Goal: Task Accomplishment & Management: Manage account settings

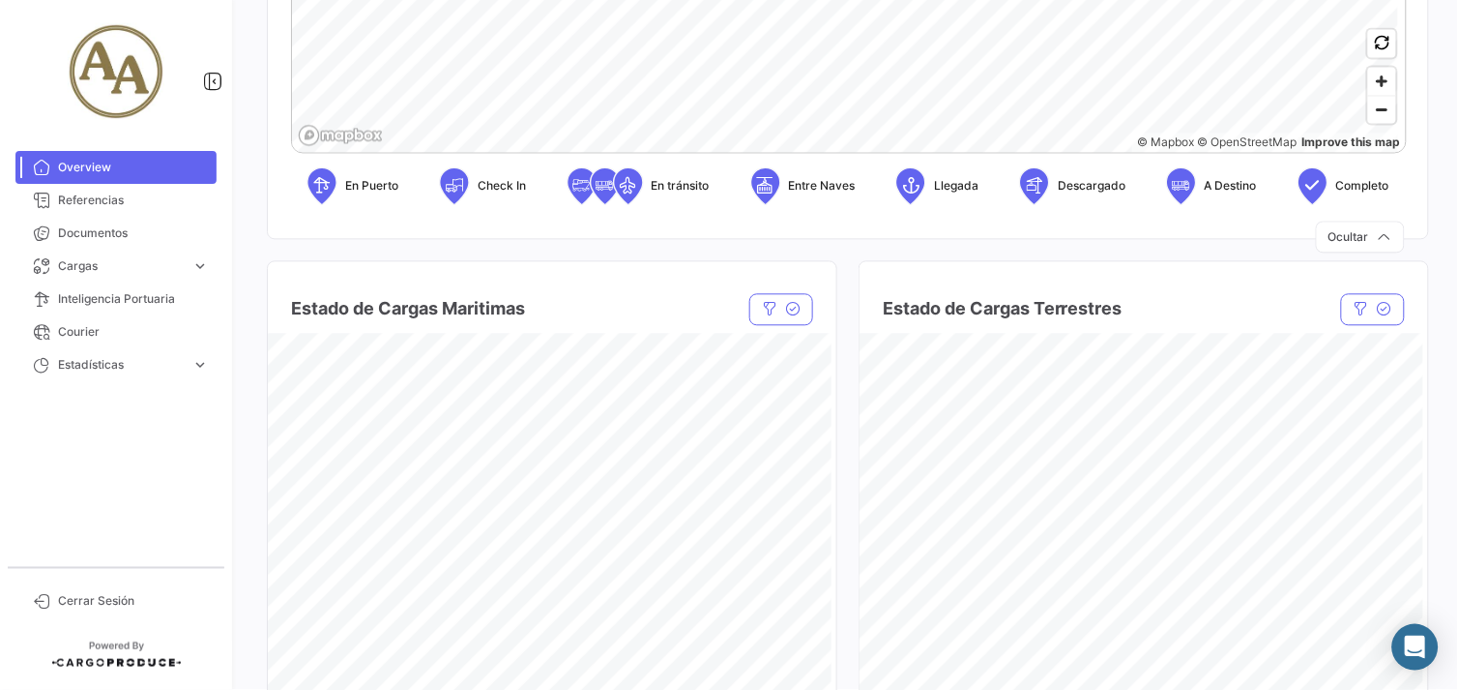
scroll to position [1074, 0]
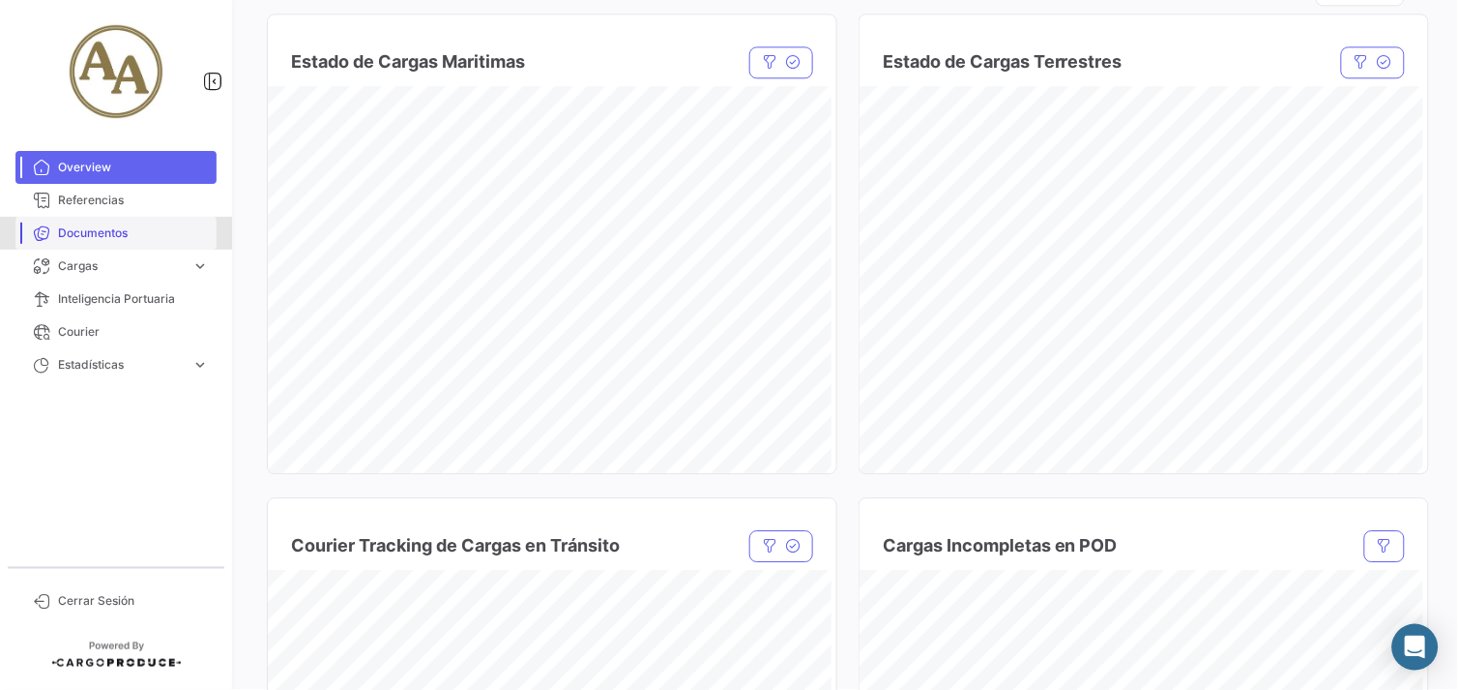
click at [117, 236] on span "Documentos" at bounding box center [133, 232] width 151 height 17
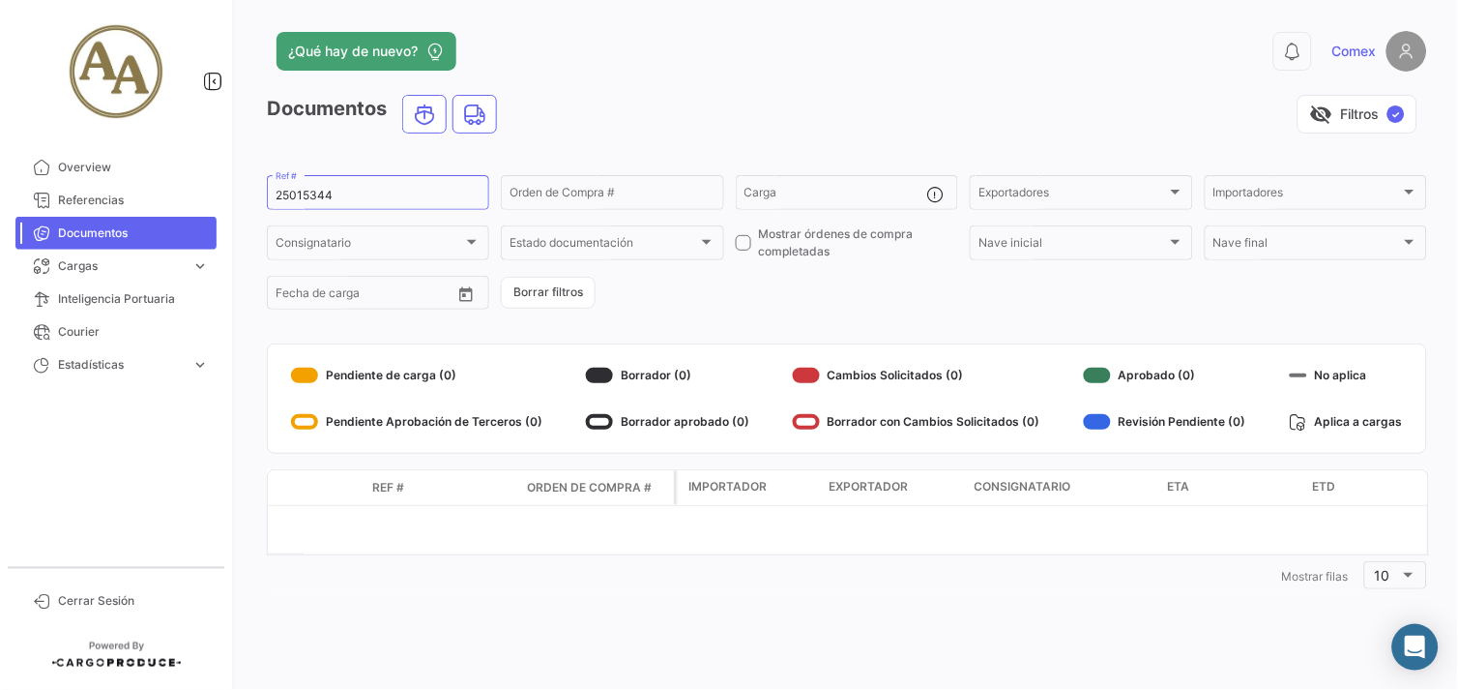
click at [139, 239] on span "Documentos" at bounding box center [133, 232] width 151 height 17
drag, startPoint x: 364, startPoint y: 189, endPoint x: 171, endPoint y: 148, distance: 196.7
click at [172, 180] on mat-sidenav-container "Overview Referencias Documentos Cargas expand_more Cargas Marítimas Cargas Terr…" at bounding box center [729, 345] width 1458 height 690
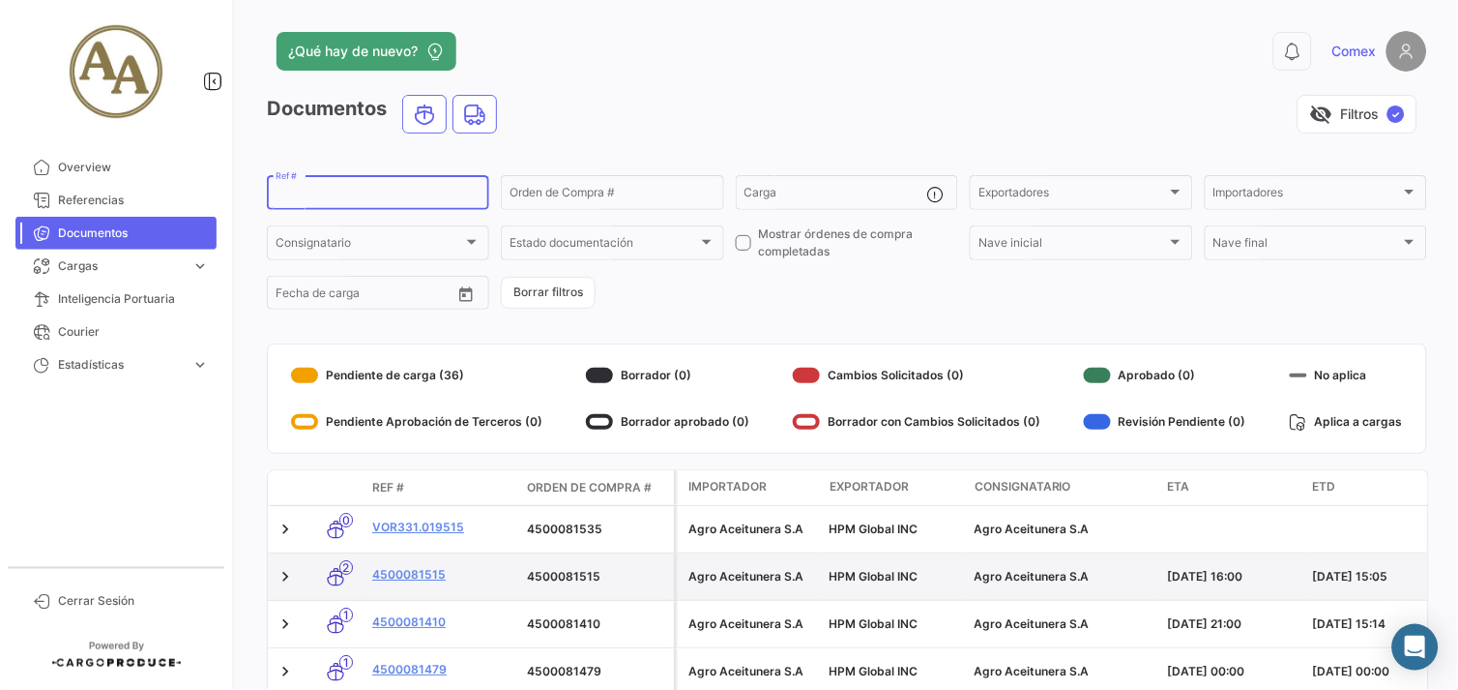
scroll to position [107, 0]
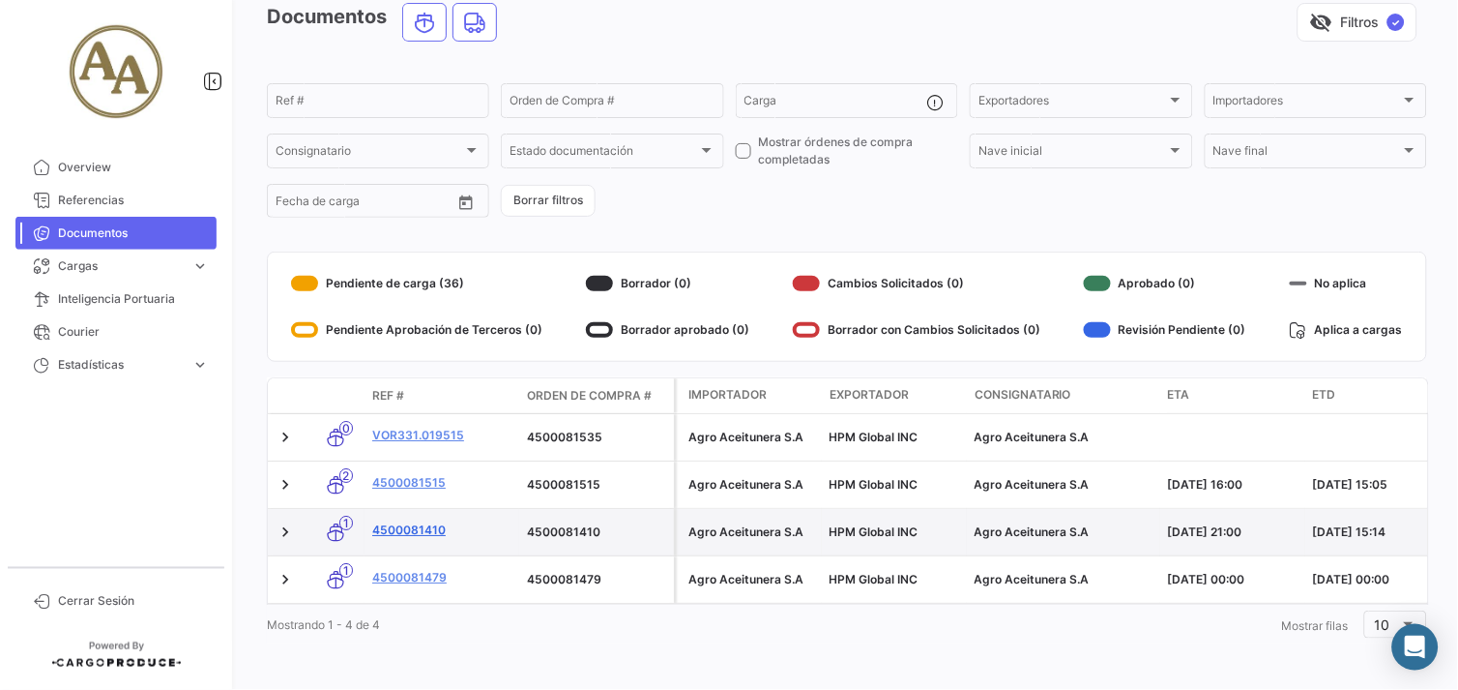
click at [404, 521] on link "4500081410" at bounding box center [441, 529] width 139 height 17
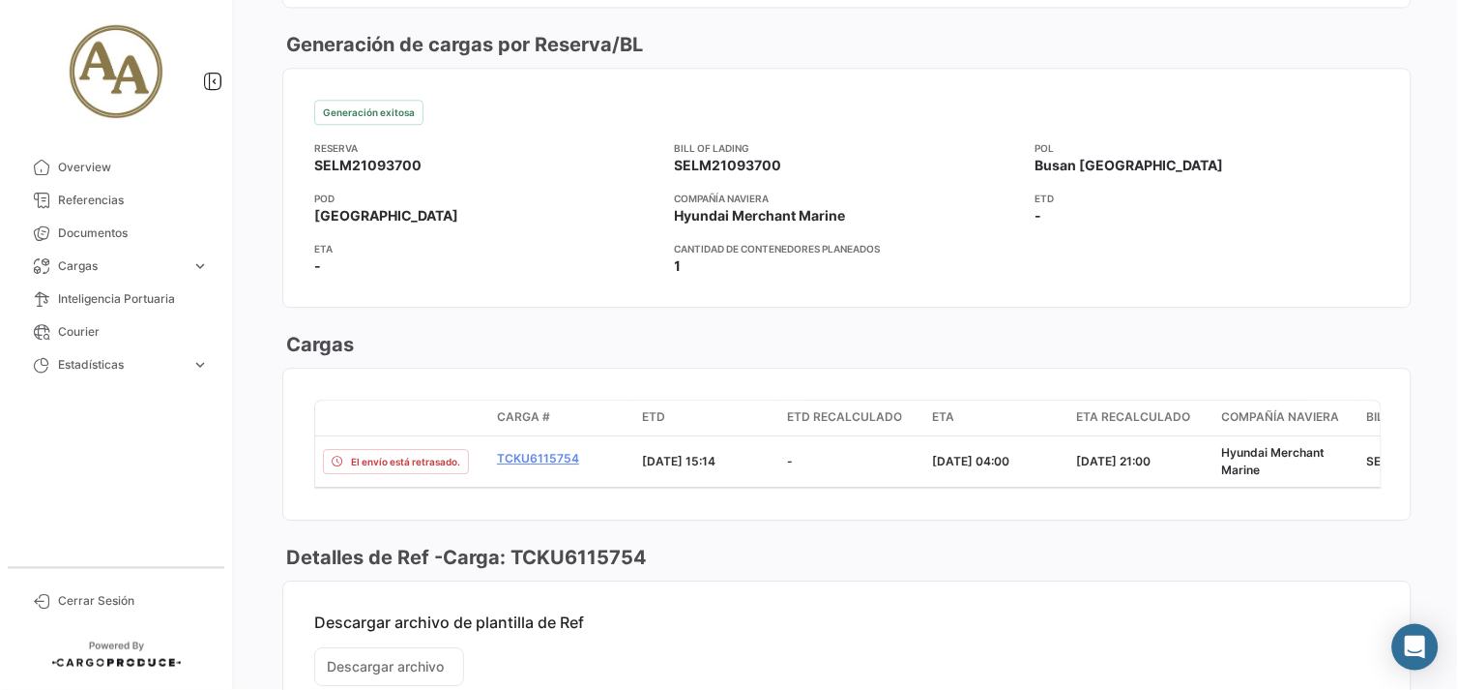
scroll to position [967, 0]
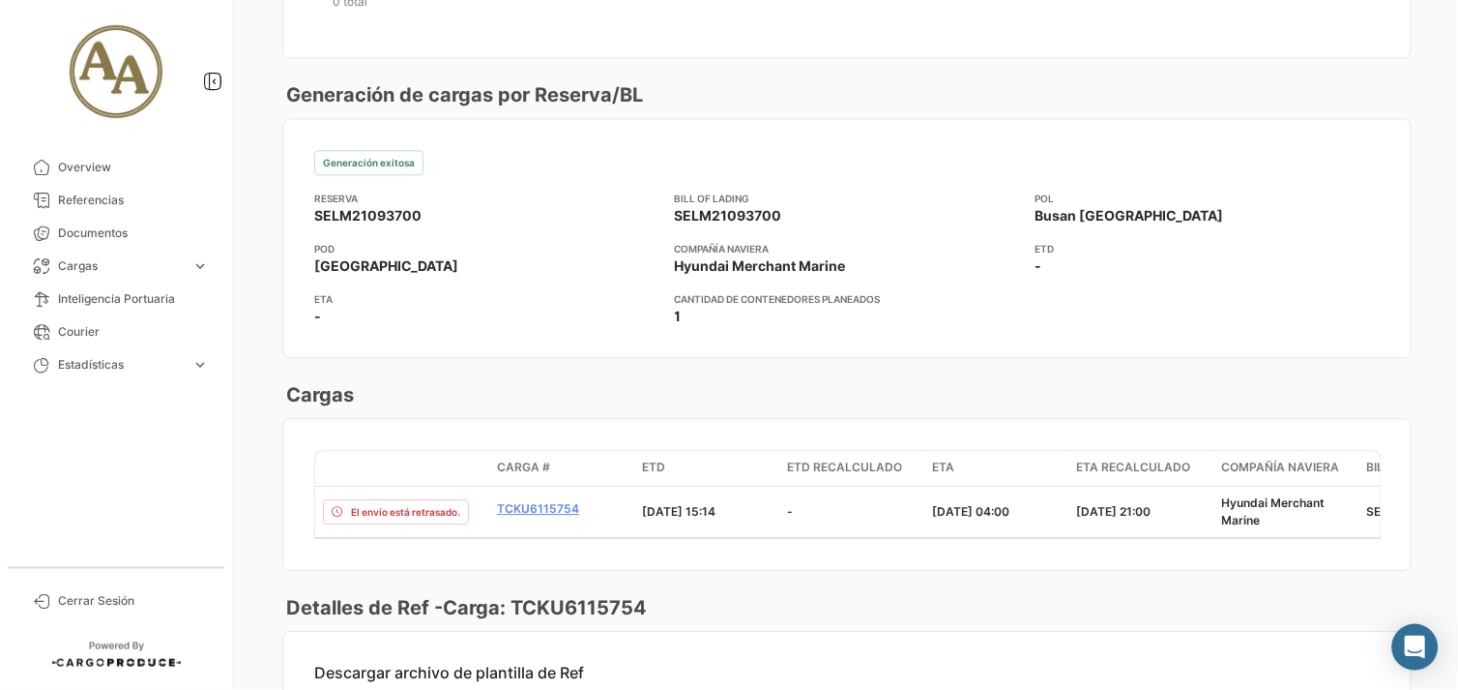
drag, startPoint x: 408, startPoint y: 209, endPoint x: 468, endPoint y: 209, distance: 60.0
click at [451, 209] on app-card-info-value "SELM21093700" at bounding box center [486, 215] width 345 height 19
click at [862, 216] on app-card-info-value "SELM21093700" at bounding box center [847, 215] width 345 height 19
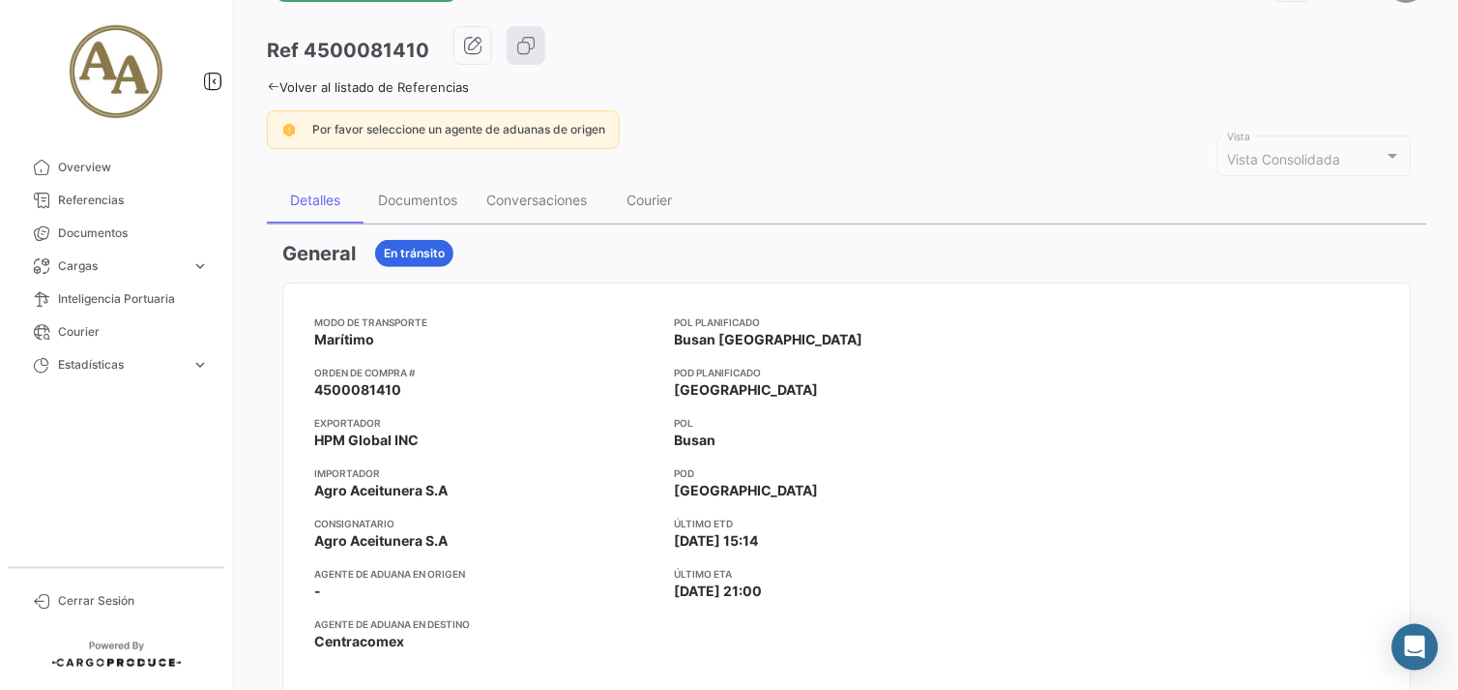
scroll to position [0, 0]
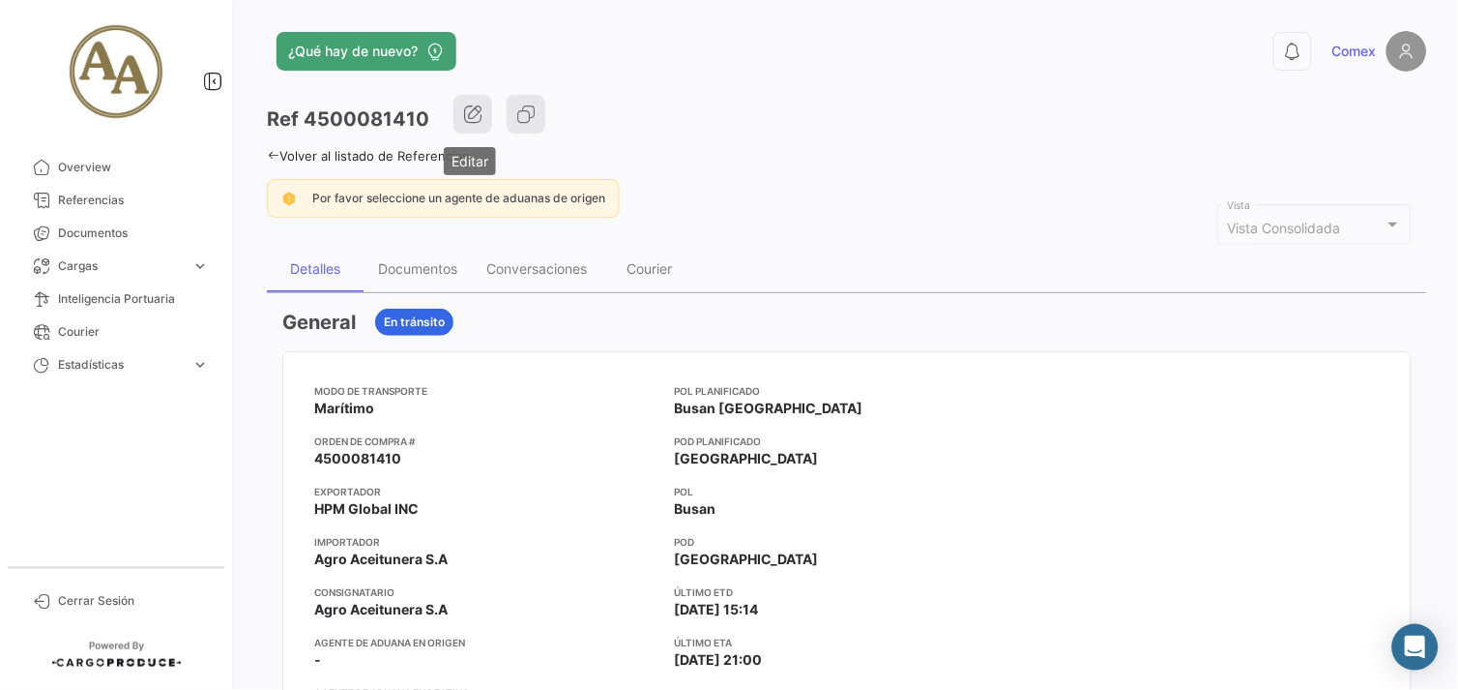
click at [474, 108] on icon "button" at bounding box center [472, 113] width 19 height 19
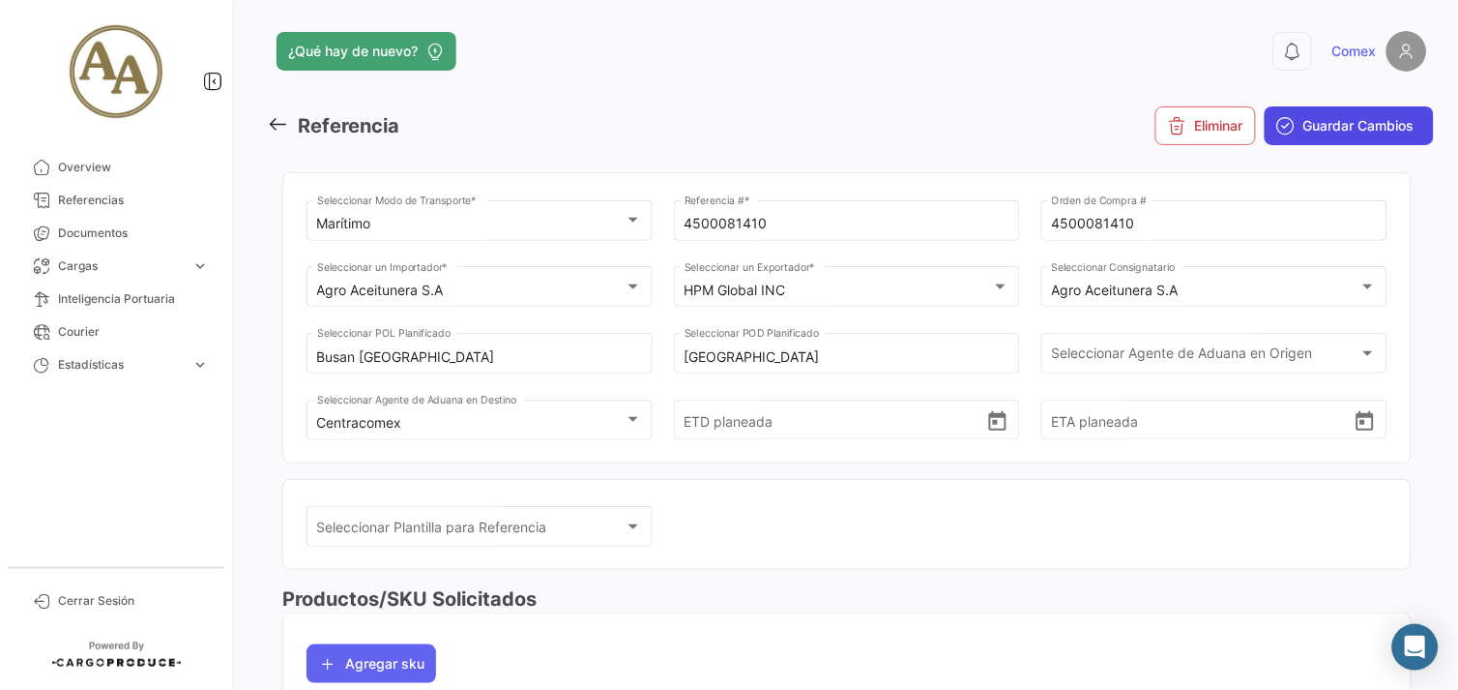
click at [1340, 113] on button "Guardar Cambios" at bounding box center [1349, 125] width 169 height 39
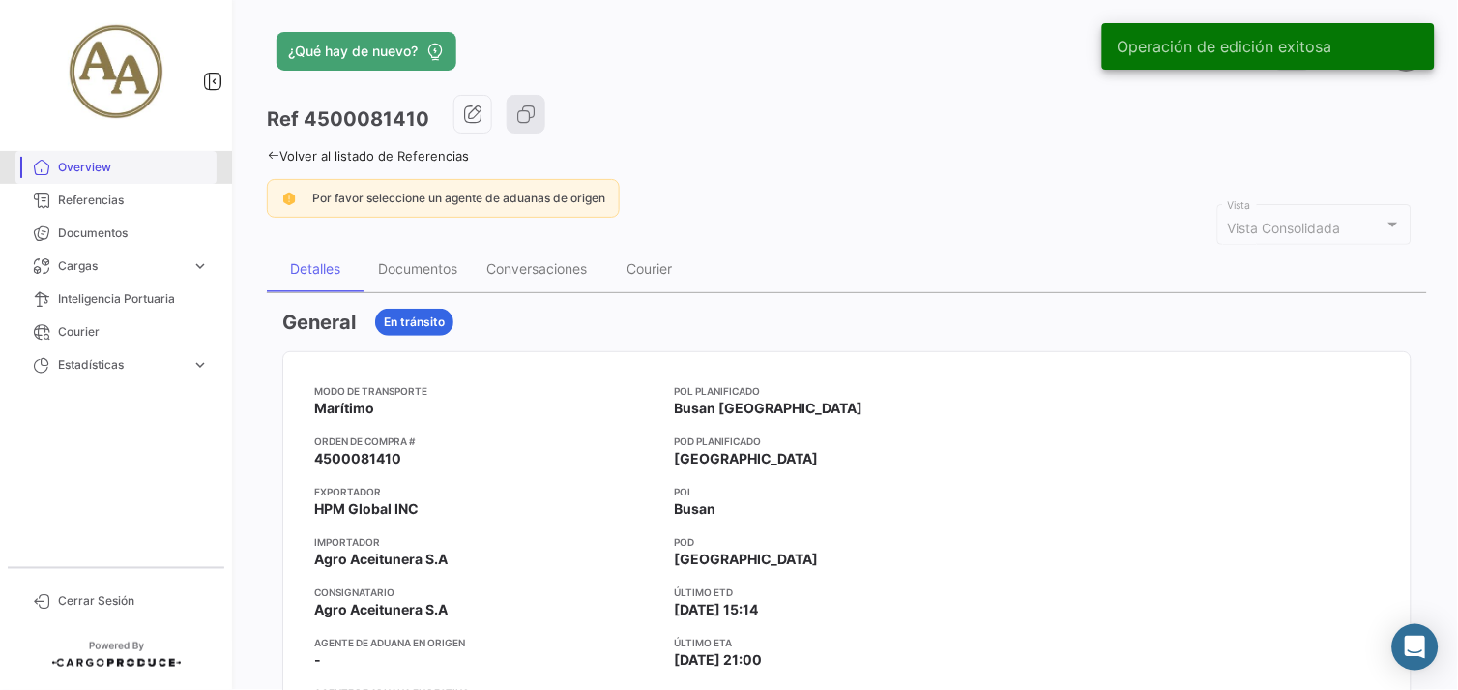
click at [117, 171] on span "Overview" at bounding box center [133, 167] width 151 height 17
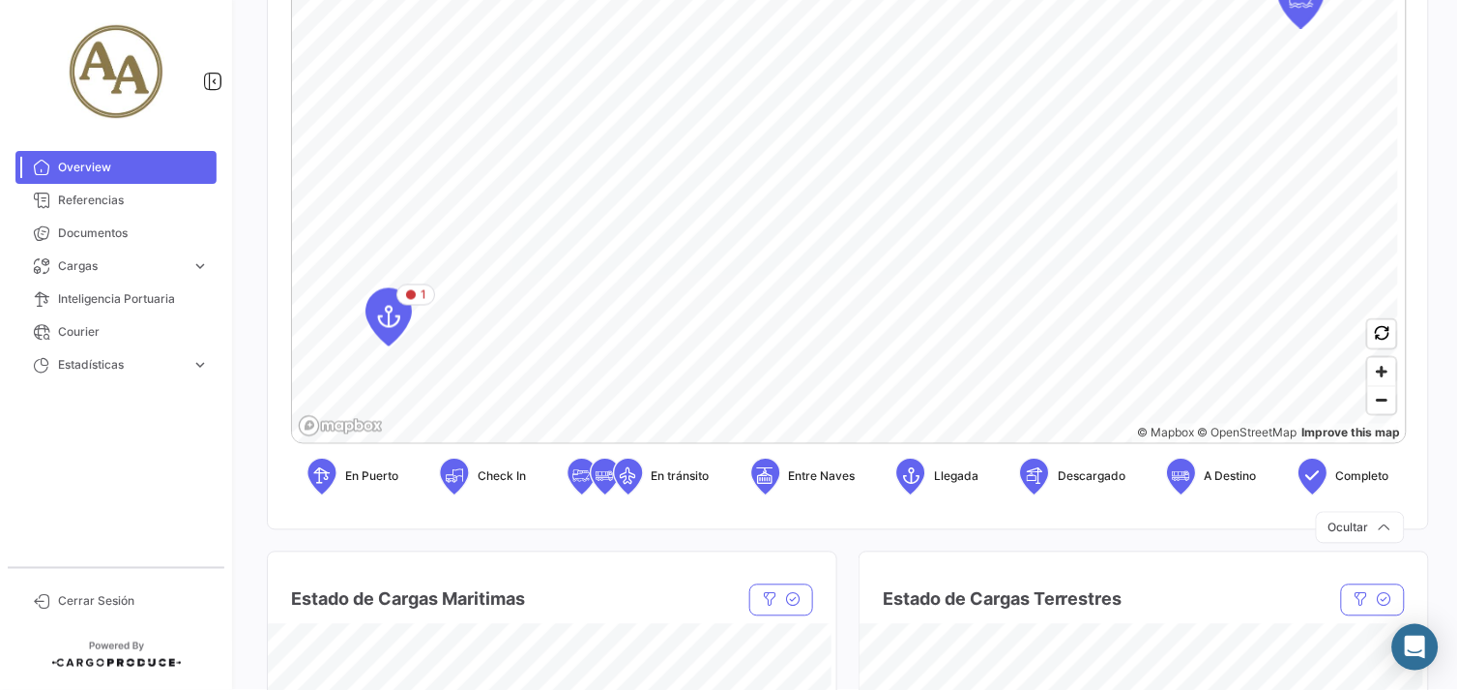
scroll to position [429, 0]
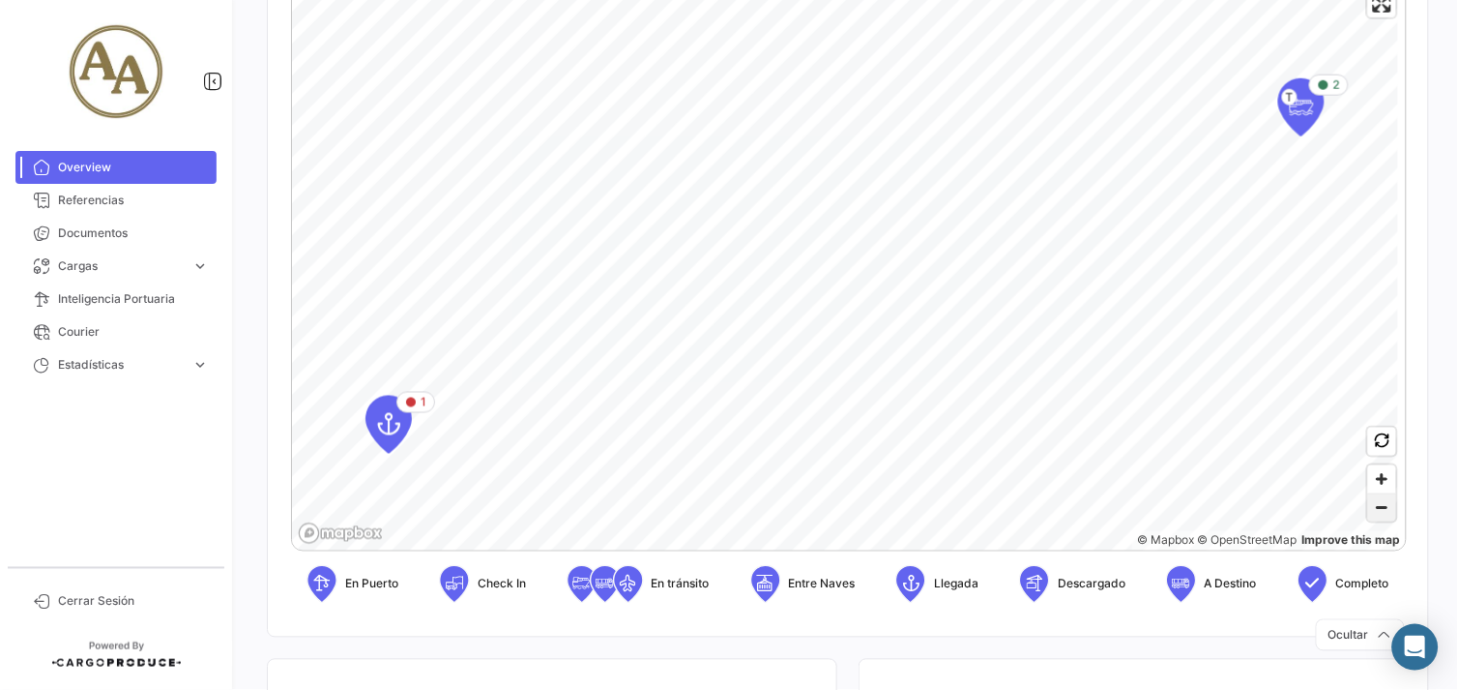
click at [1373, 494] on span "Zoom out" at bounding box center [1382, 507] width 28 height 27
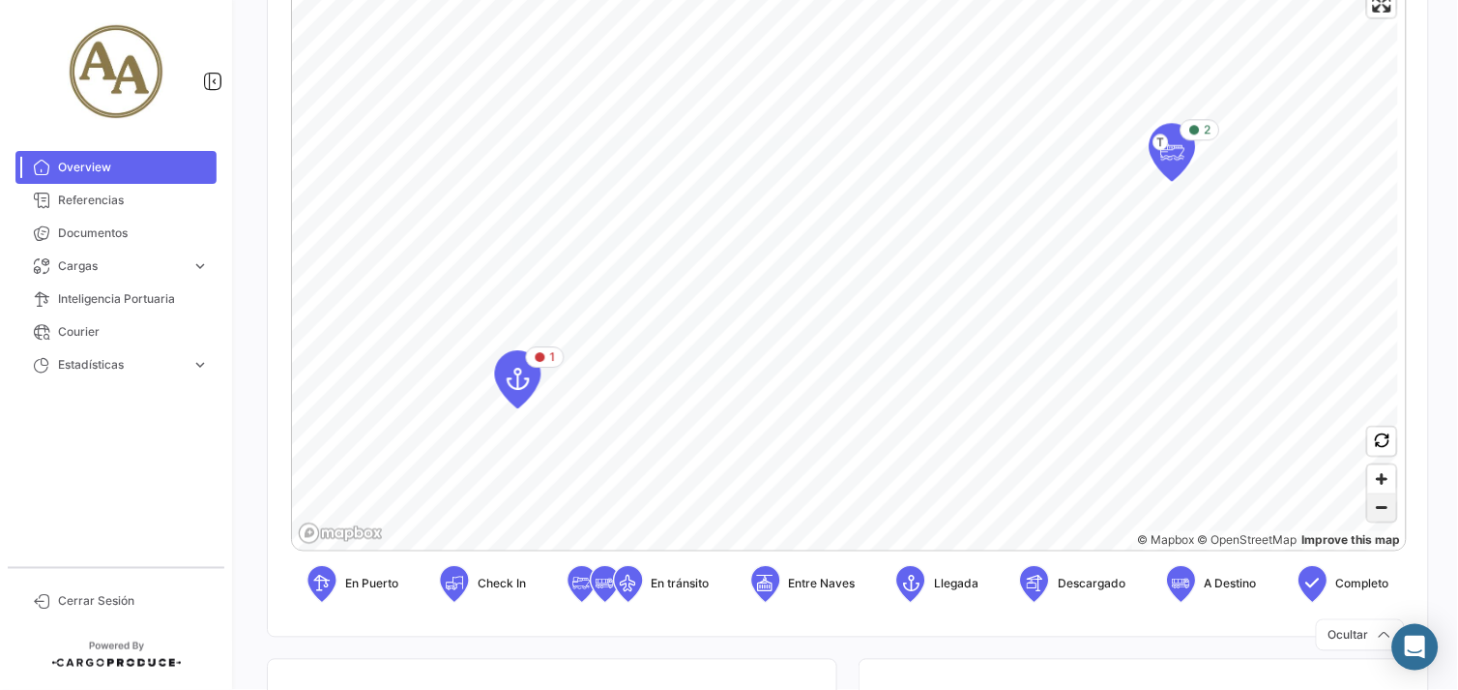
click at [1373, 494] on span "Zoom out" at bounding box center [1382, 507] width 28 height 27
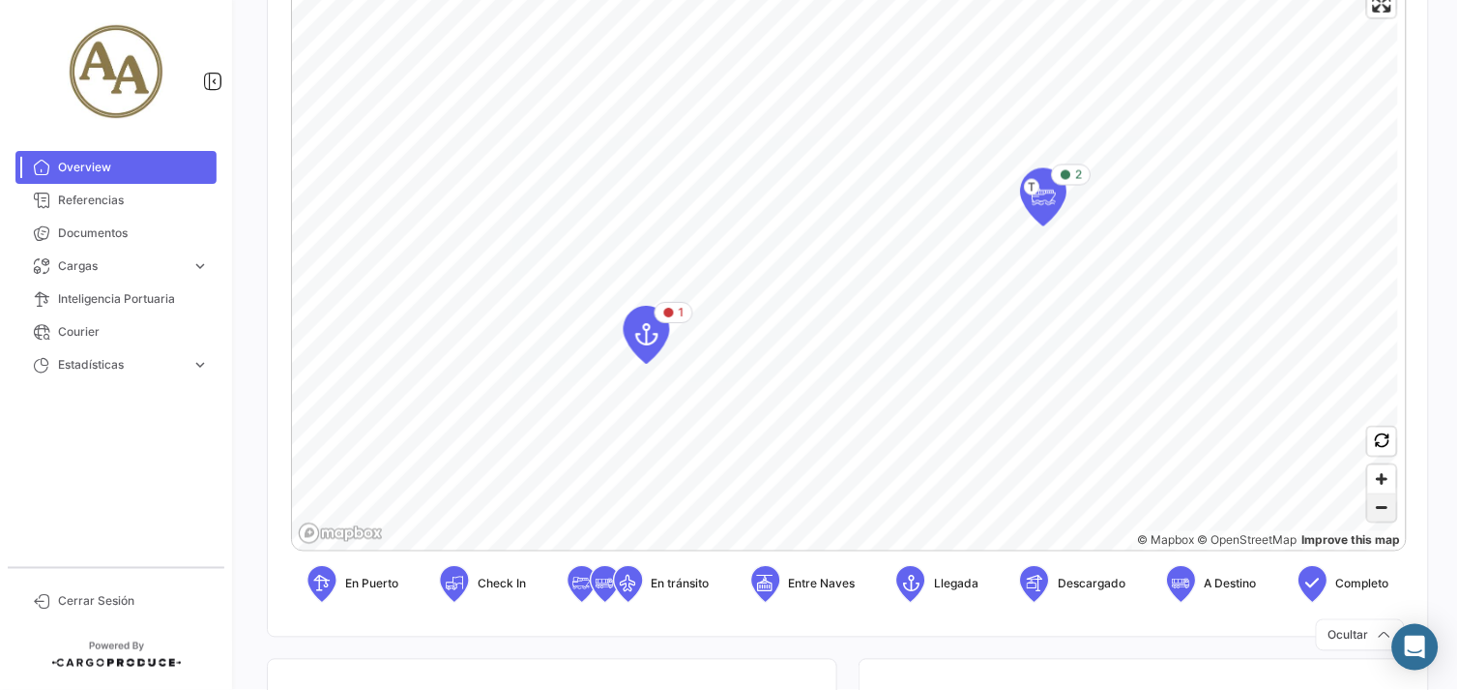
click at [1373, 494] on span "Zoom out" at bounding box center [1382, 507] width 28 height 27
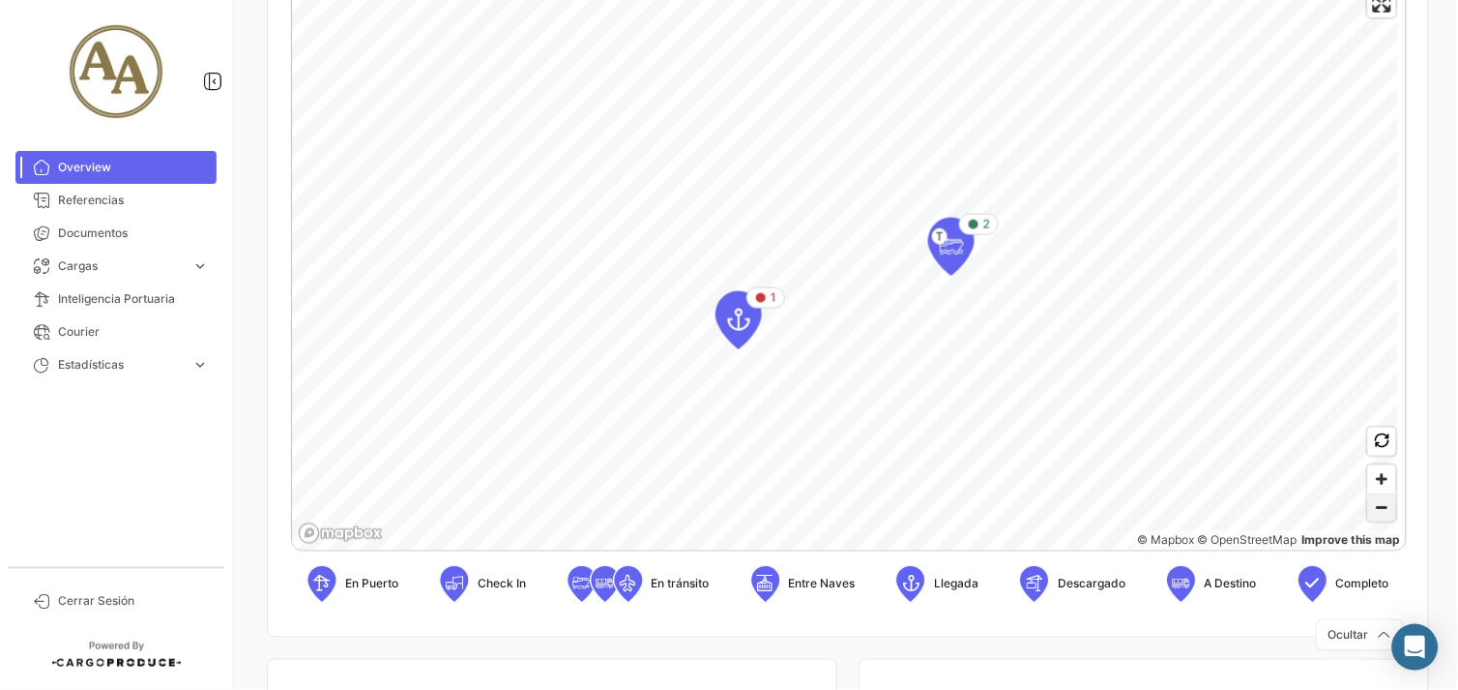
click at [1373, 494] on span "Zoom out" at bounding box center [1382, 507] width 28 height 27
click at [1375, 487] on span "Zoom in" at bounding box center [1382, 479] width 28 height 28
click at [1368, 507] on span "Zoom out" at bounding box center [1382, 507] width 28 height 27
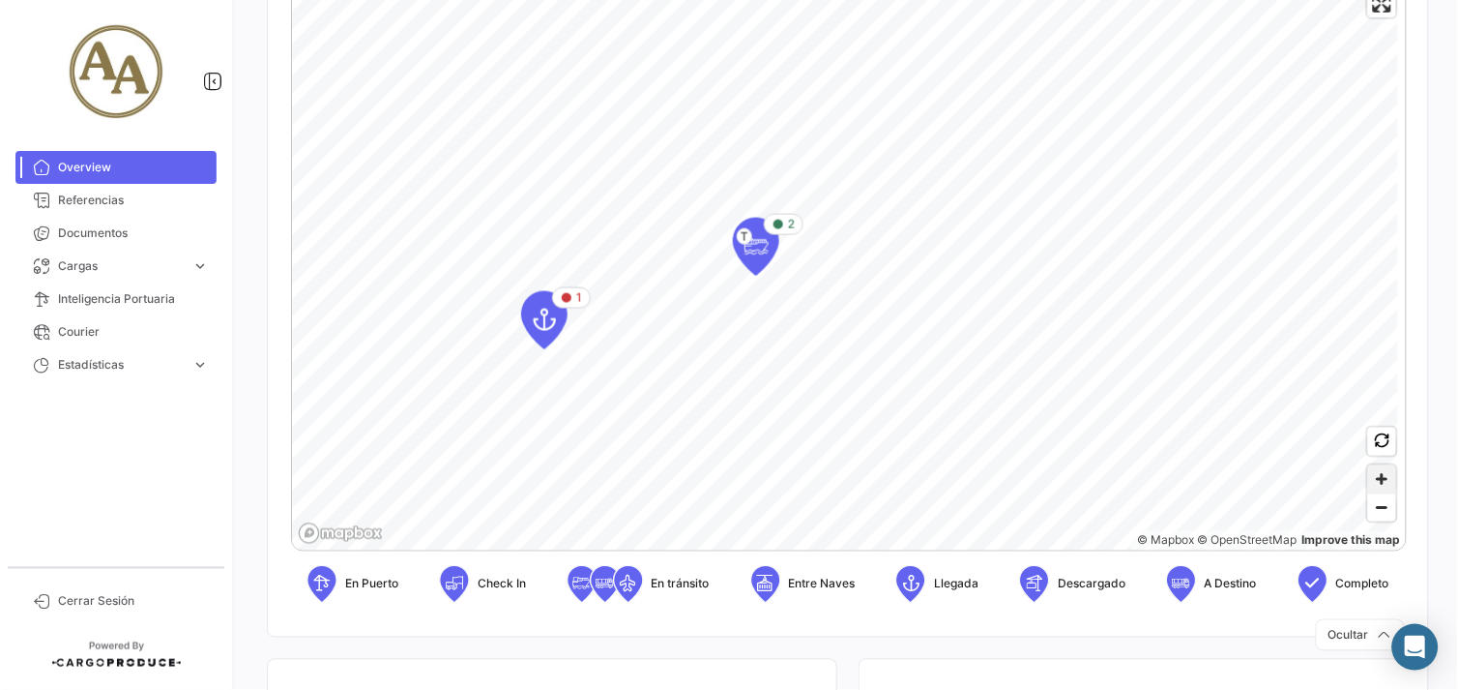
click at [1373, 490] on span "Zoom in" at bounding box center [1382, 479] width 28 height 28
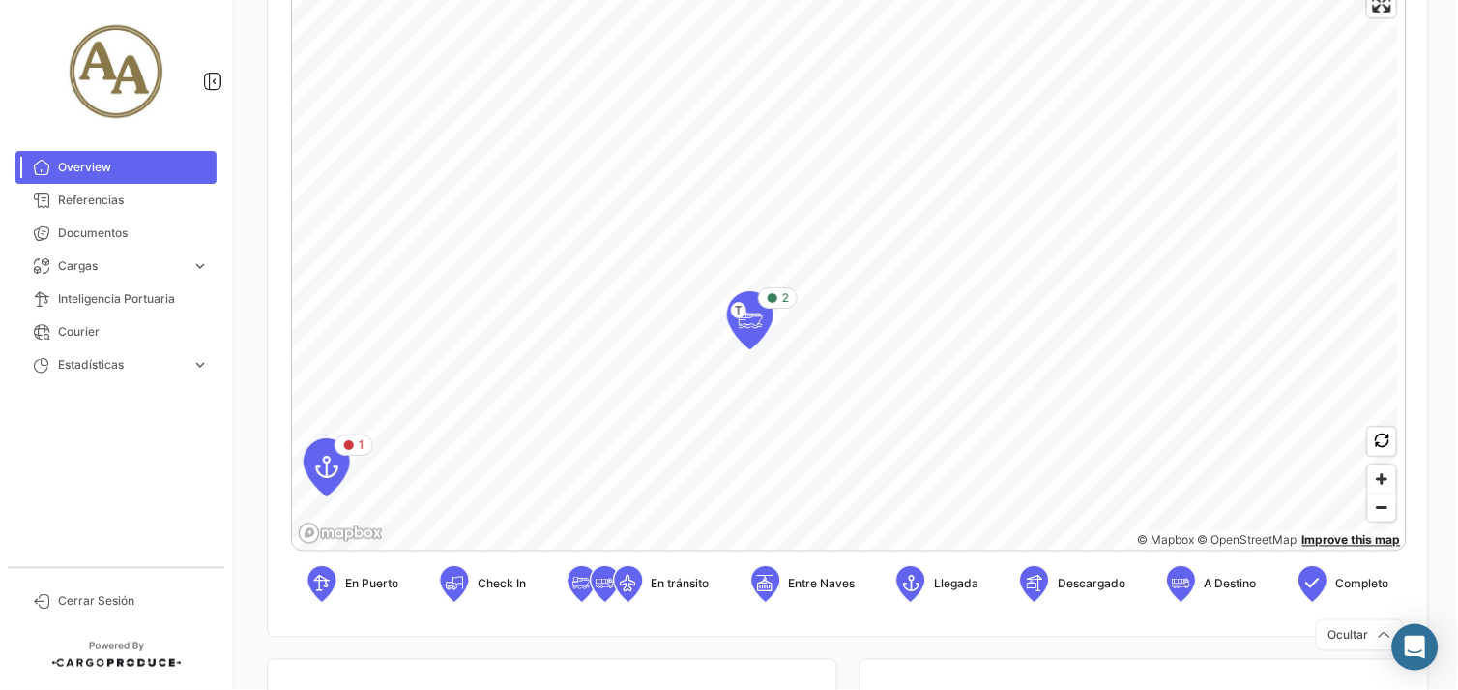
click at [1326, 542] on div "2 T 1 © Mapbox © OpenStreetMap Improve this map" at bounding box center [849, 265] width 1116 height 572
